Goal: Information Seeking & Learning: Check status

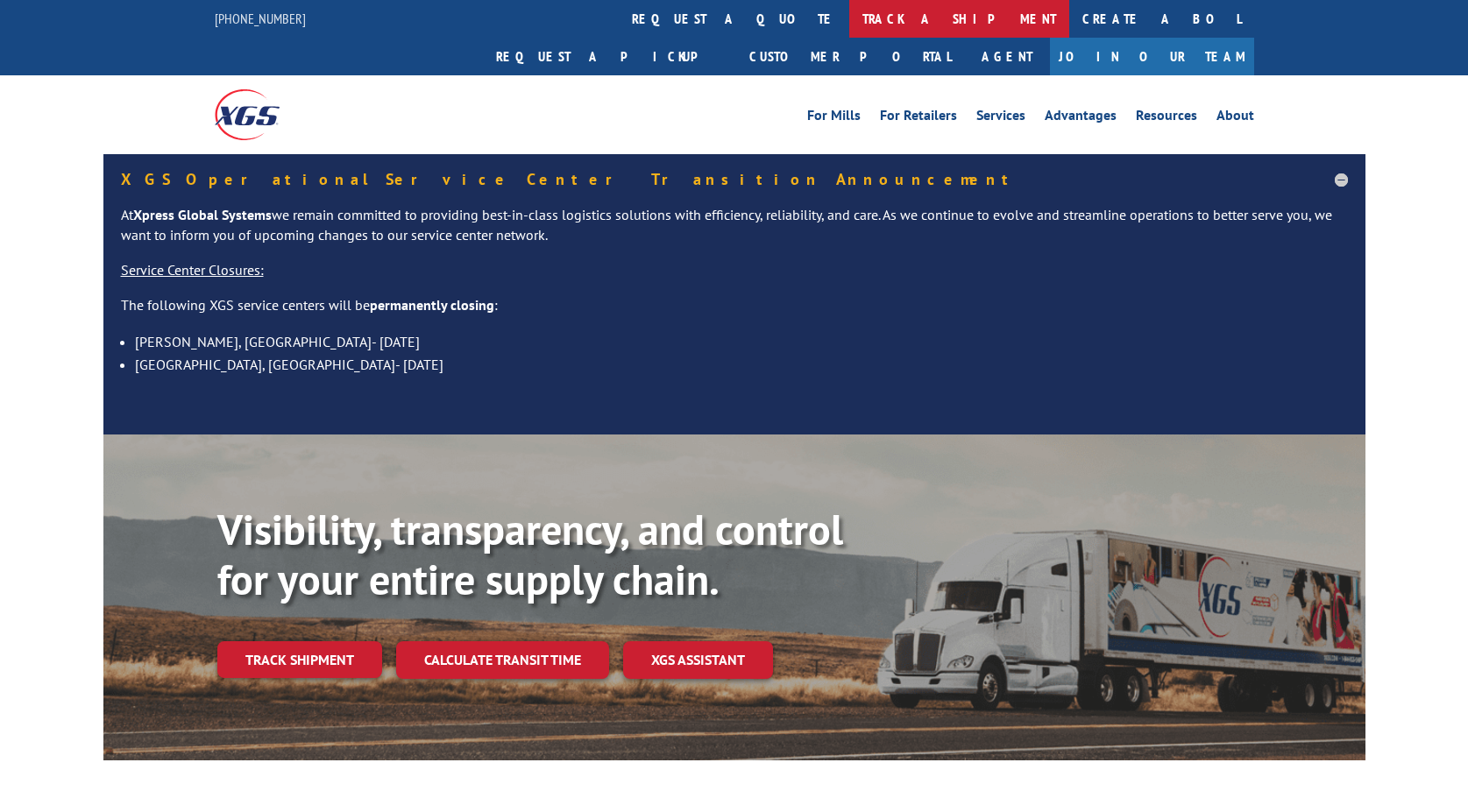
click at [849, 16] on link "track a shipment" at bounding box center [959, 18] width 220 height 38
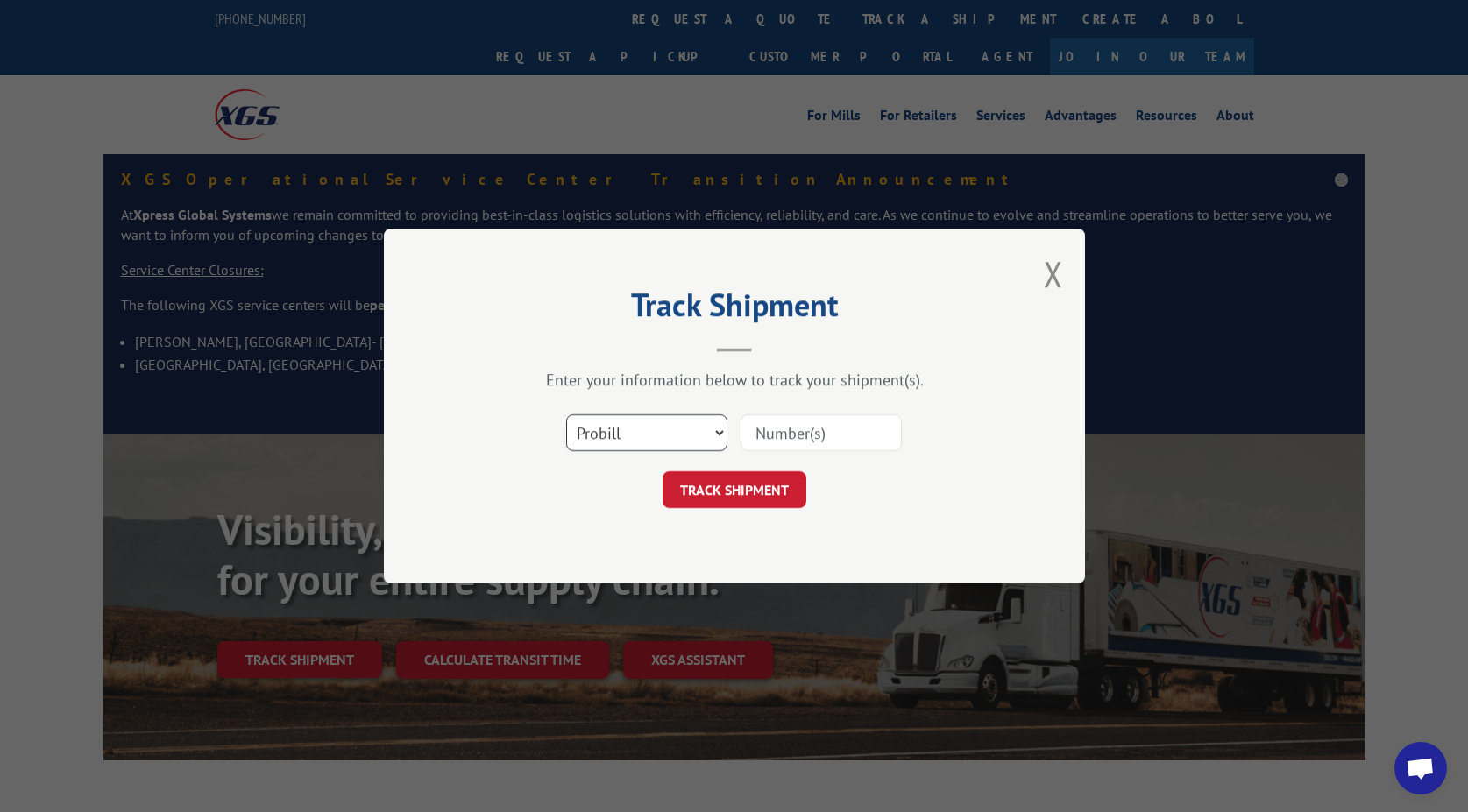
drag, startPoint x: 723, startPoint y: 425, endPoint x: 713, endPoint y: 431, distance: 11.7
click at [723, 425] on select "Select category... Probill BOL PO" at bounding box center [647, 433] width 161 height 37
select select "bol"
click at [567, 414] on select "Select category... Probill BOL PO" at bounding box center [647, 433] width 161 height 37
click at [794, 440] on input at bounding box center [822, 433] width 161 height 37
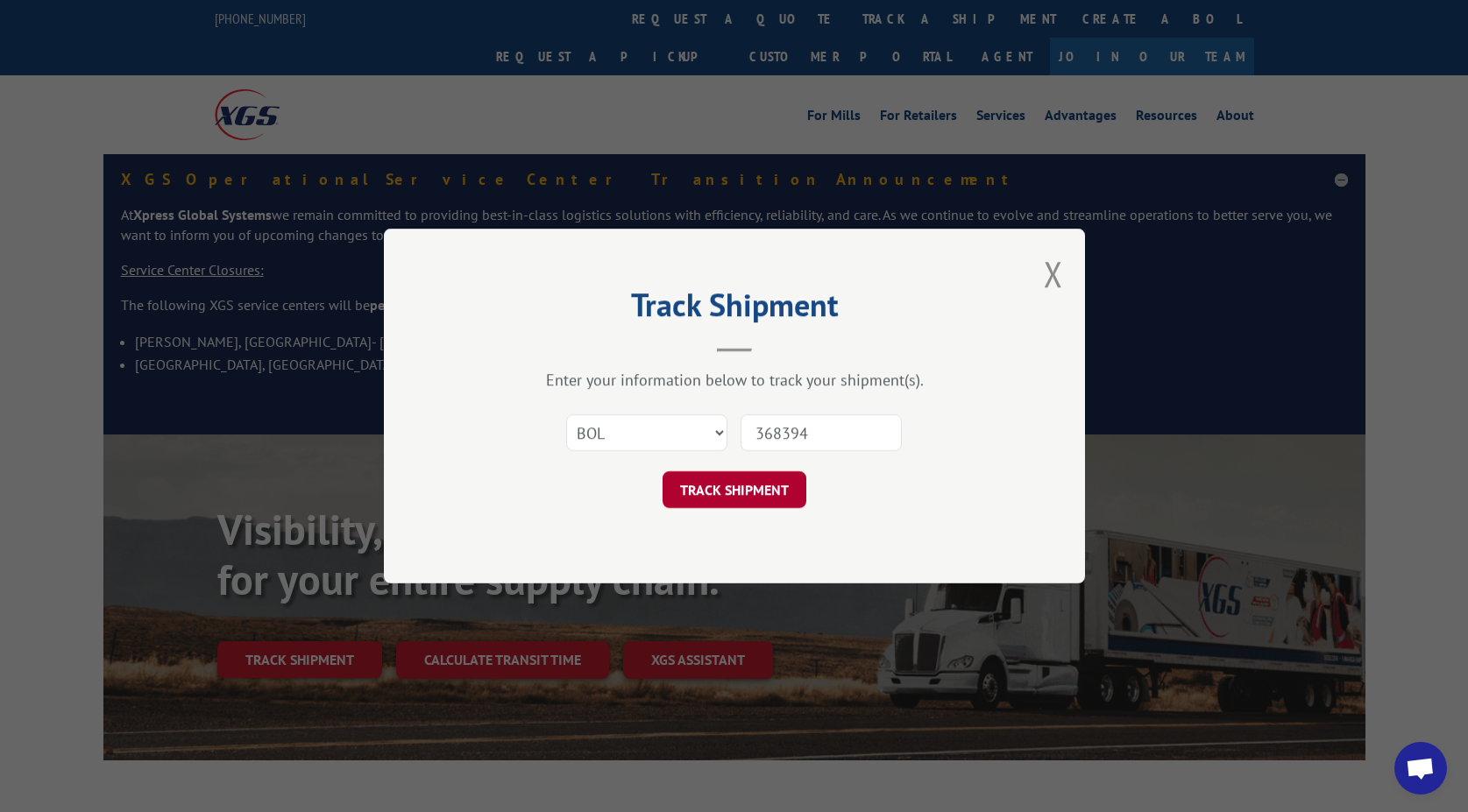
type input "368394"
click at [725, 490] on button "TRACK SHIPMENT" at bounding box center [734, 489] width 144 height 37
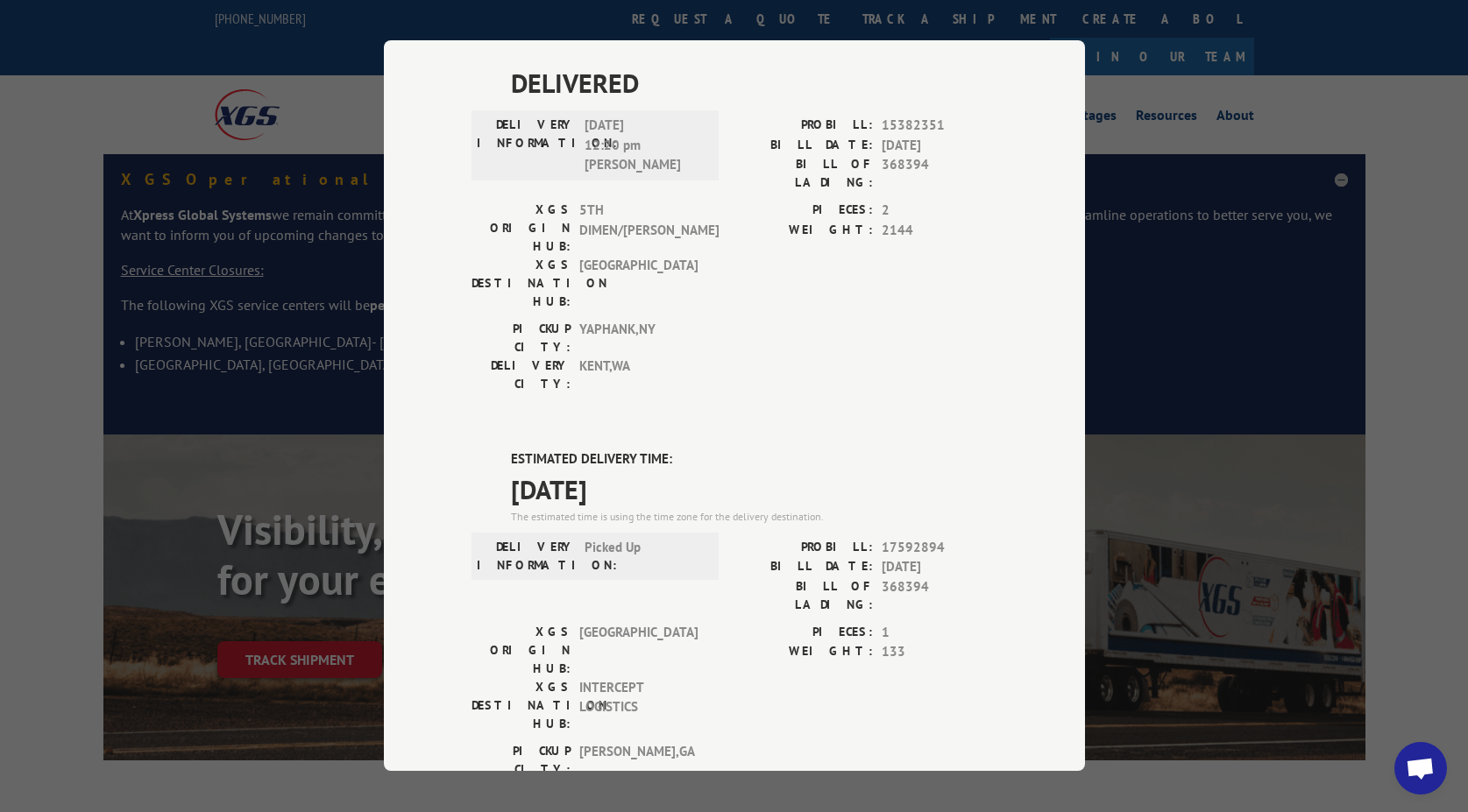
scroll to position [613, 0]
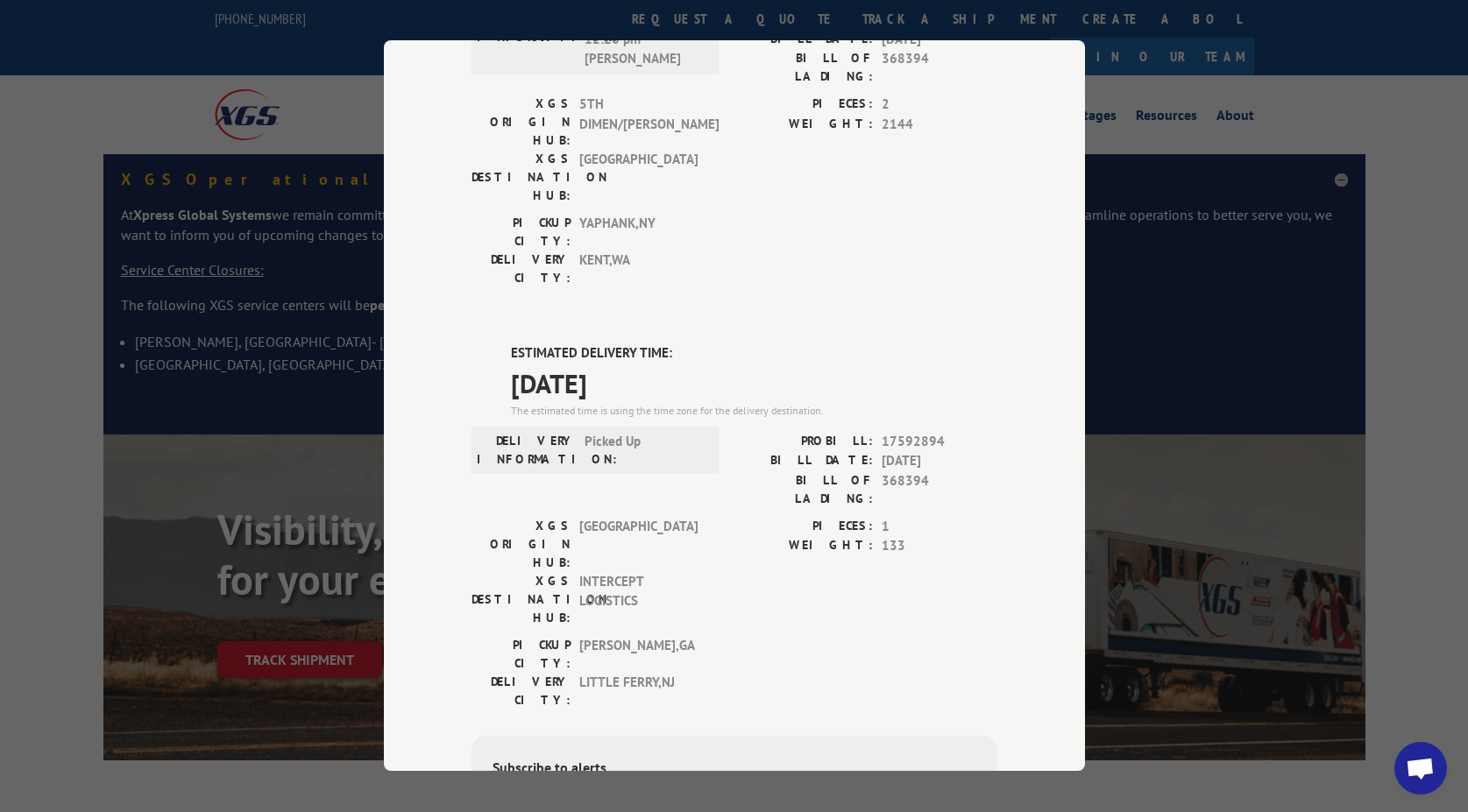
click at [94, 86] on div "Track Shipment DELIVERED DELIVERY INFORMATION: PROBILL: 5650692 BILL DATE: 06/0…" at bounding box center [734, 406] width 1468 height 812
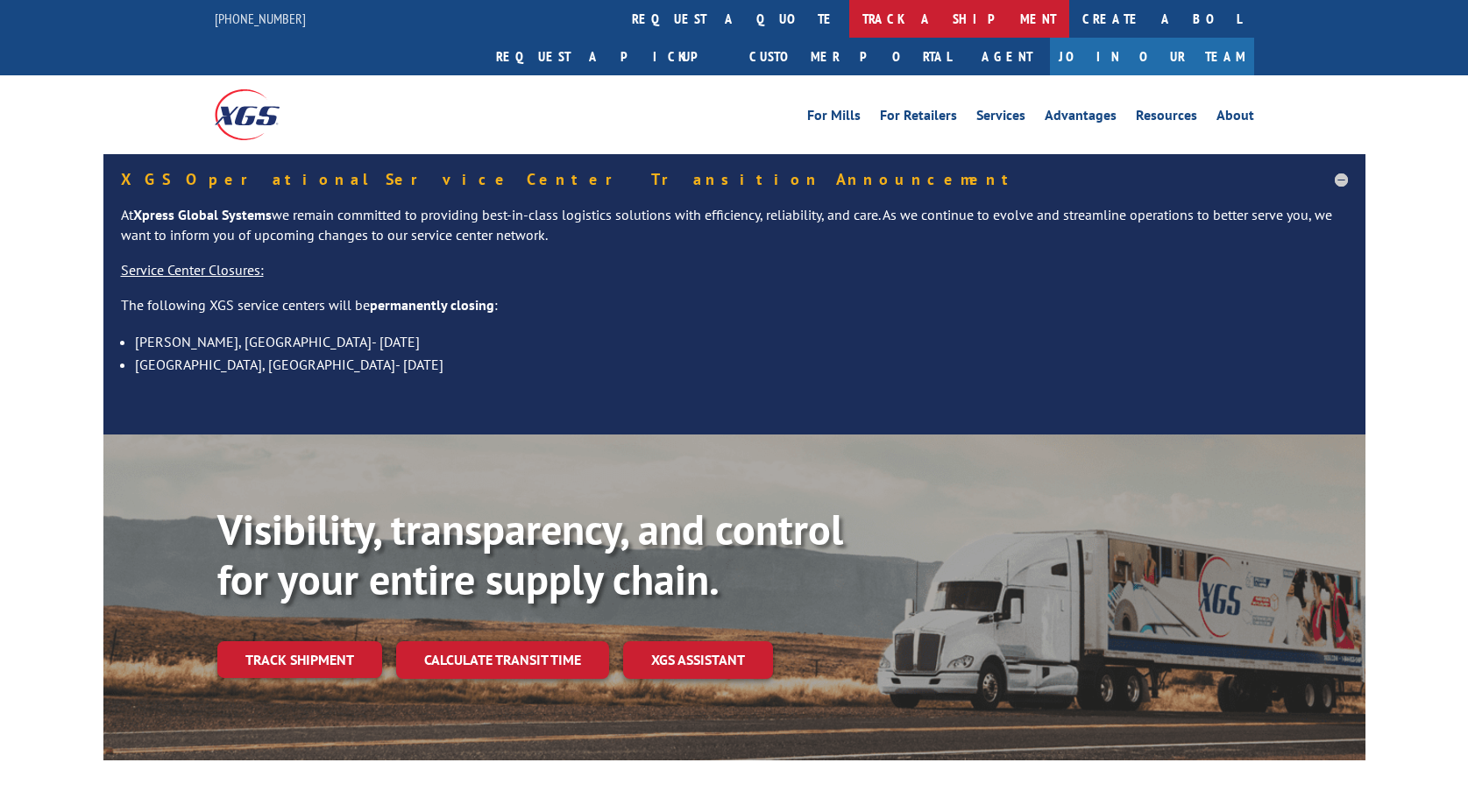
click at [849, 22] on link "track a shipment" at bounding box center [959, 18] width 220 height 38
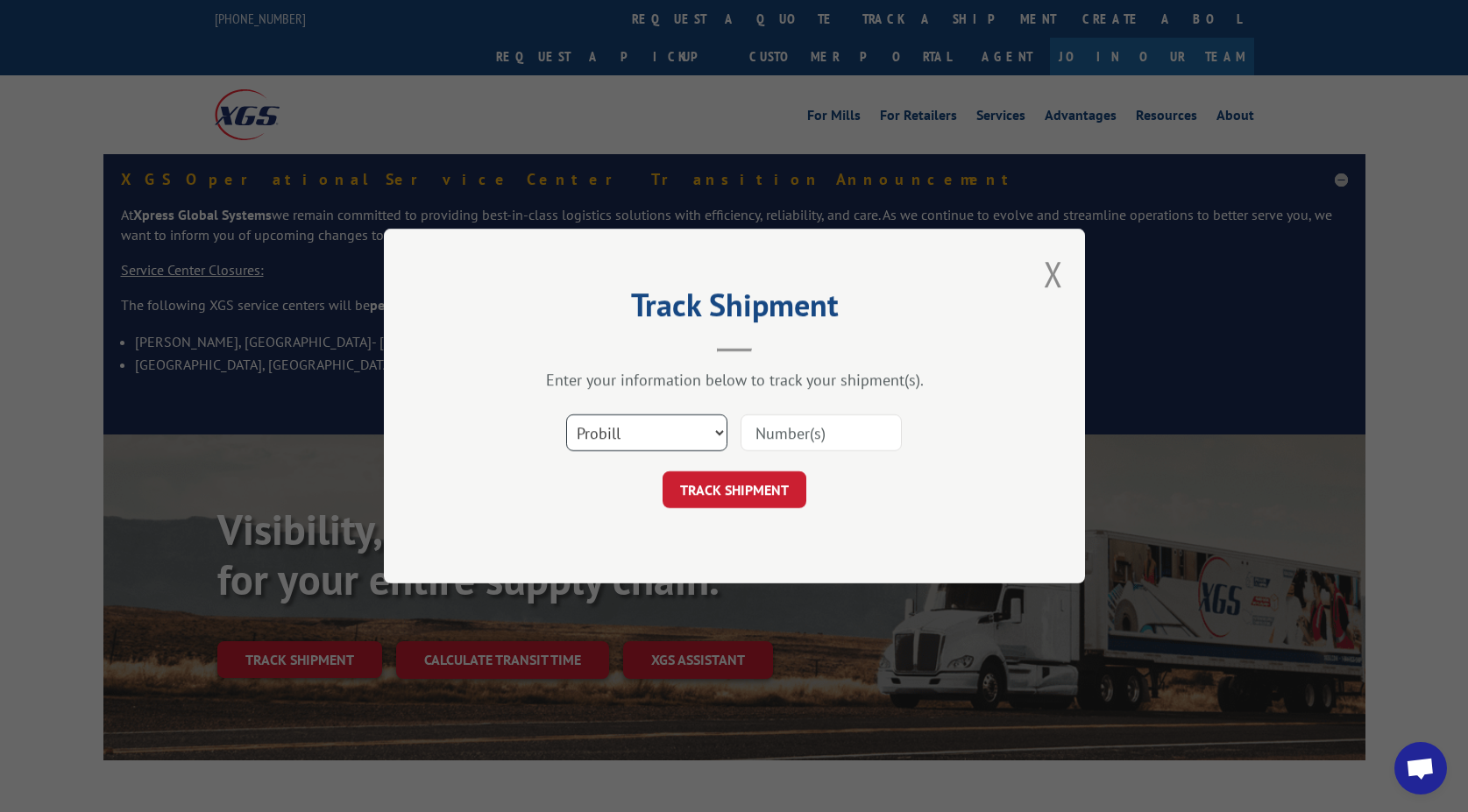
click at [723, 431] on select "Select category... Probill BOL PO" at bounding box center [647, 433] width 161 height 37
select select "bol"
click at [567, 414] on select "Select category... Probill BOL PO" at bounding box center [647, 433] width 161 height 37
click at [766, 428] on input at bounding box center [822, 433] width 161 height 37
type input "368396"
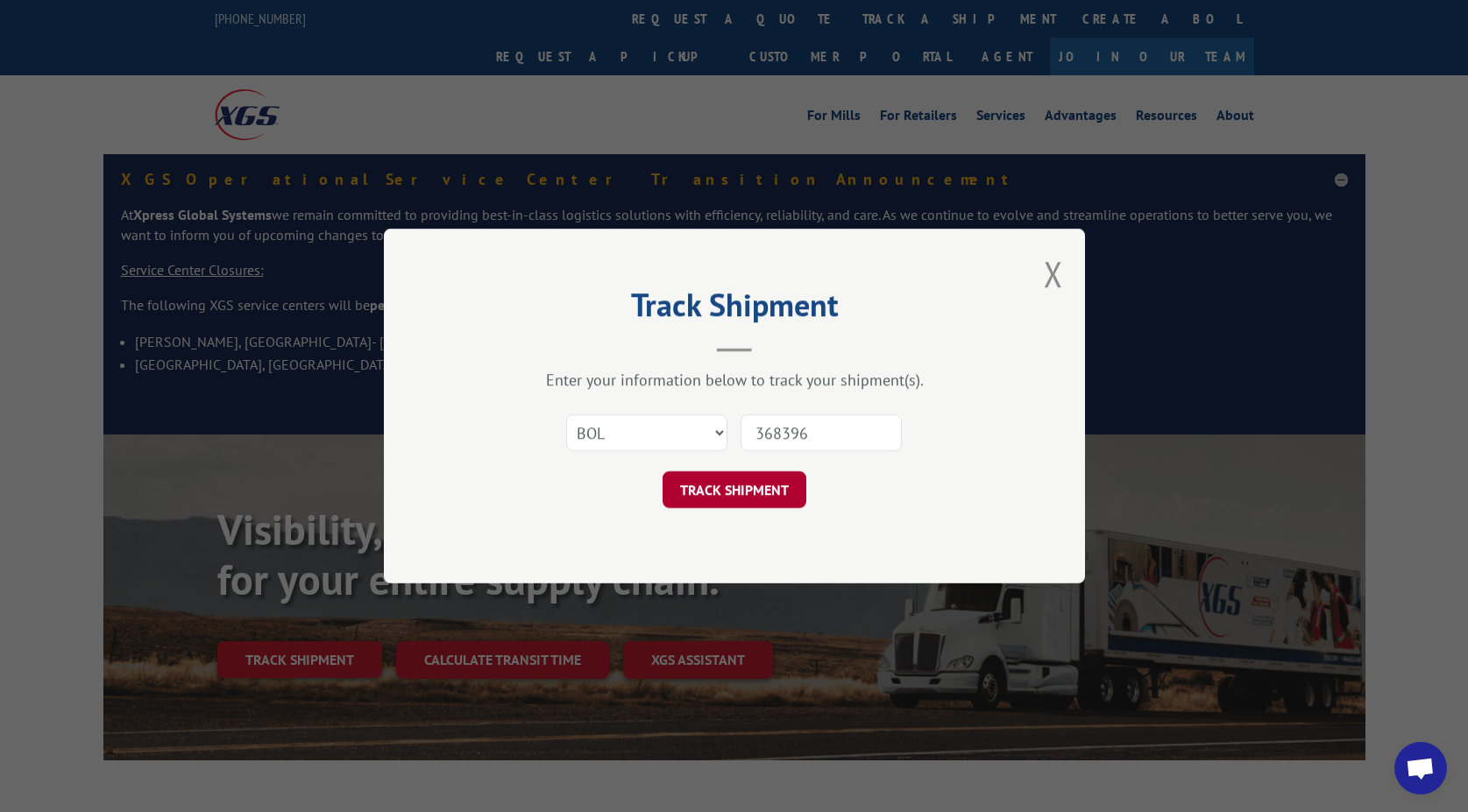
click at [724, 488] on button "TRACK SHIPMENT" at bounding box center [734, 489] width 144 height 37
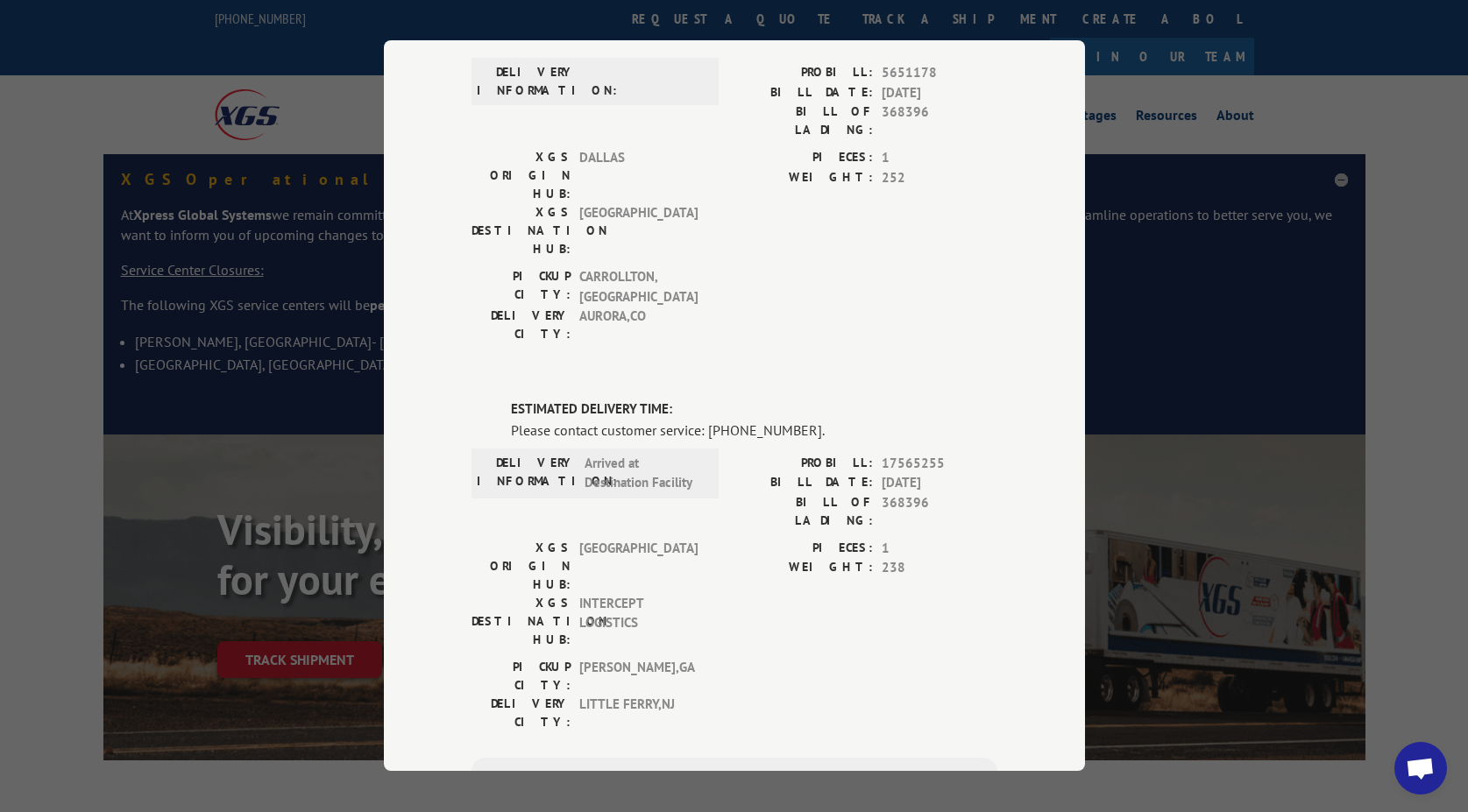
scroll to position [175, 0]
